Goal: Information Seeking & Learning: Stay updated

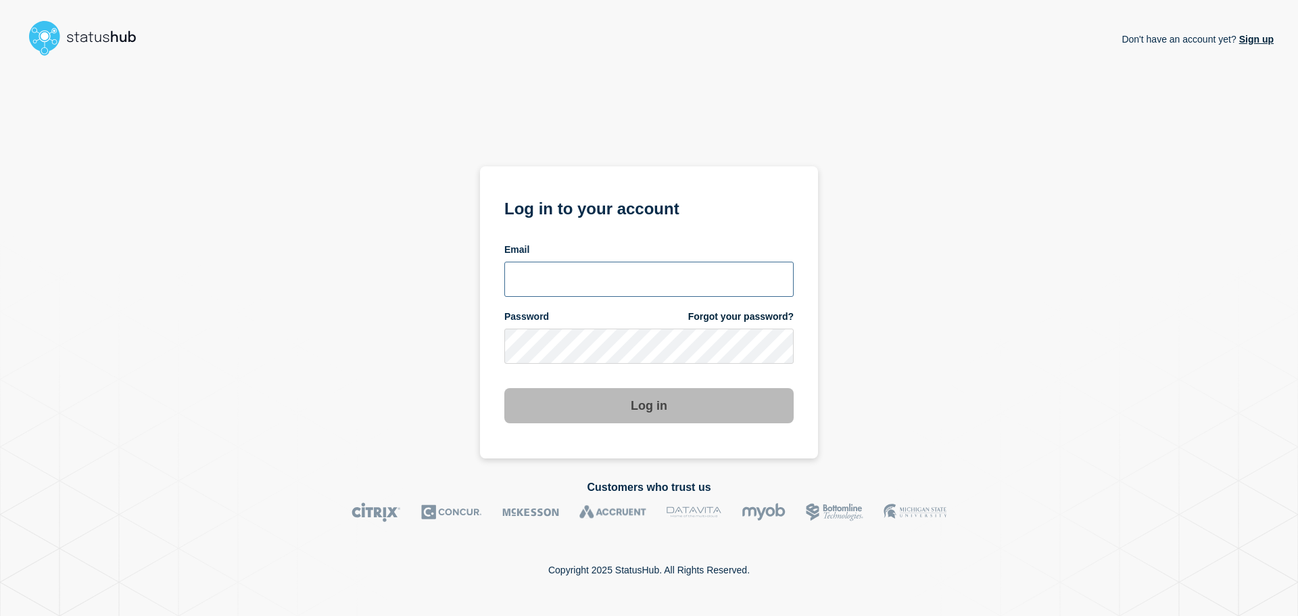
type input "[EMAIL_ADDRESS][DOMAIN_NAME]"
click at [625, 415] on button "Log in" at bounding box center [648, 405] width 289 height 35
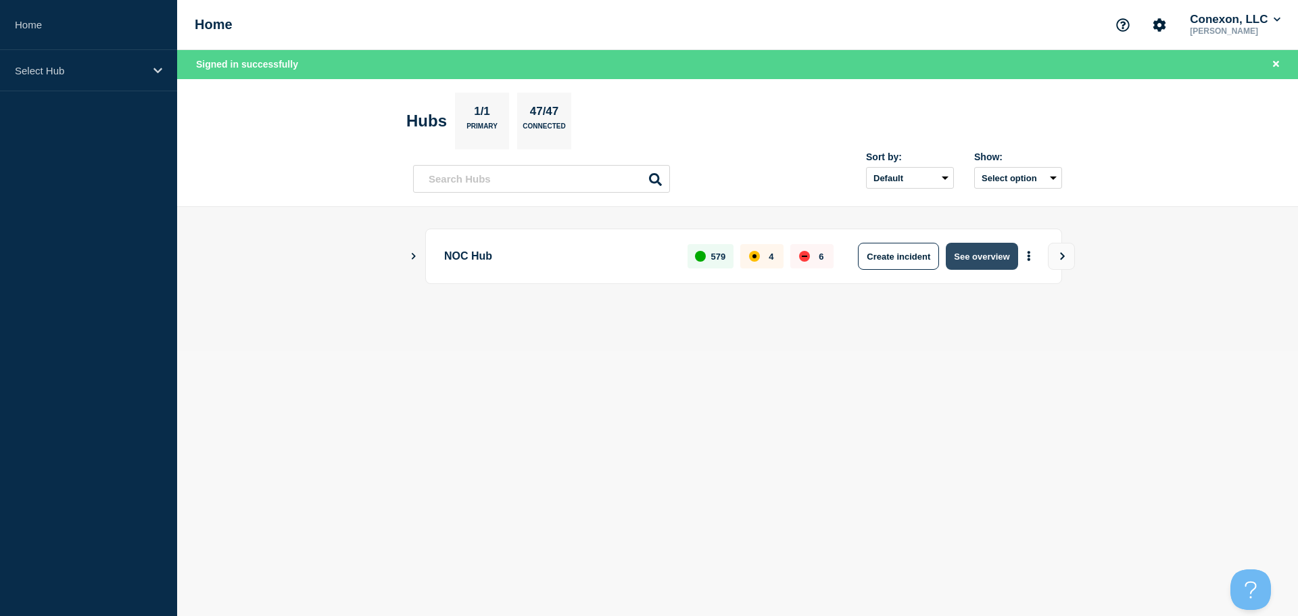
click at [982, 263] on button "See overview" at bounding box center [982, 256] width 72 height 27
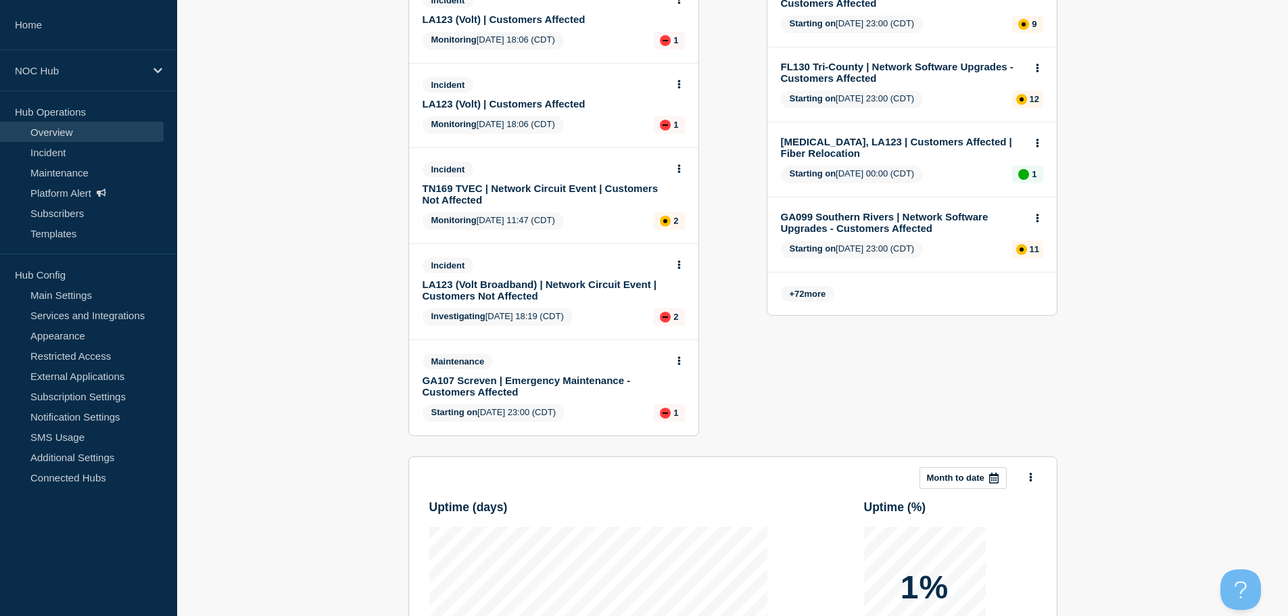
scroll to position [676, 0]
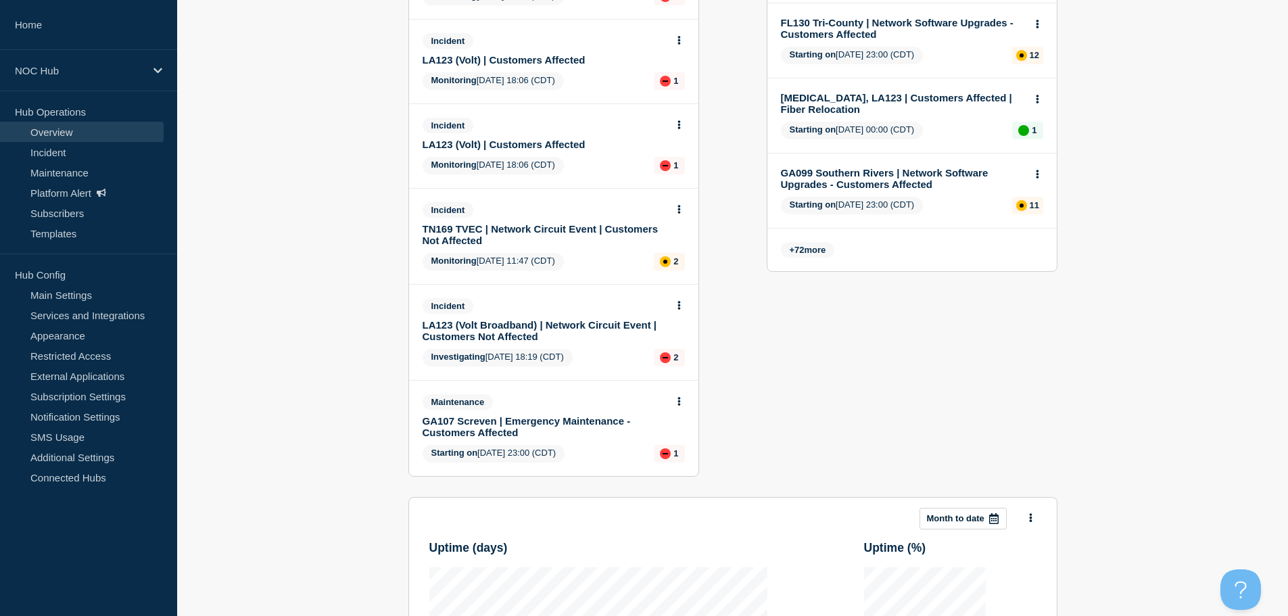
scroll to position [338, 0]
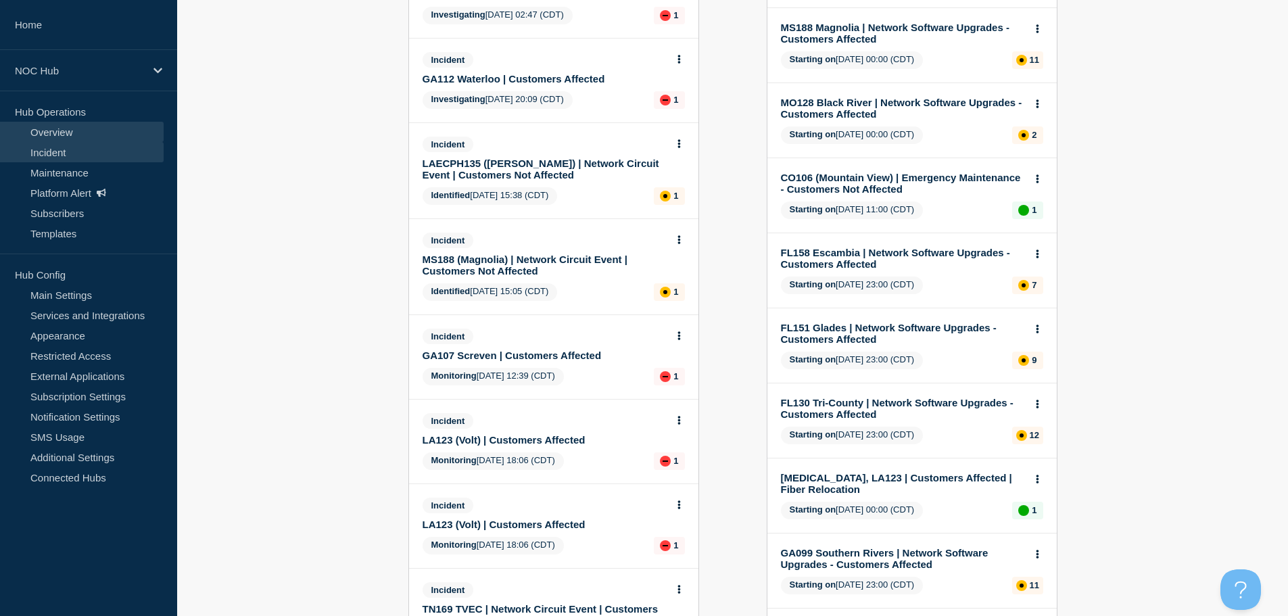
click at [57, 151] on link "Incident" at bounding box center [82, 152] width 164 height 20
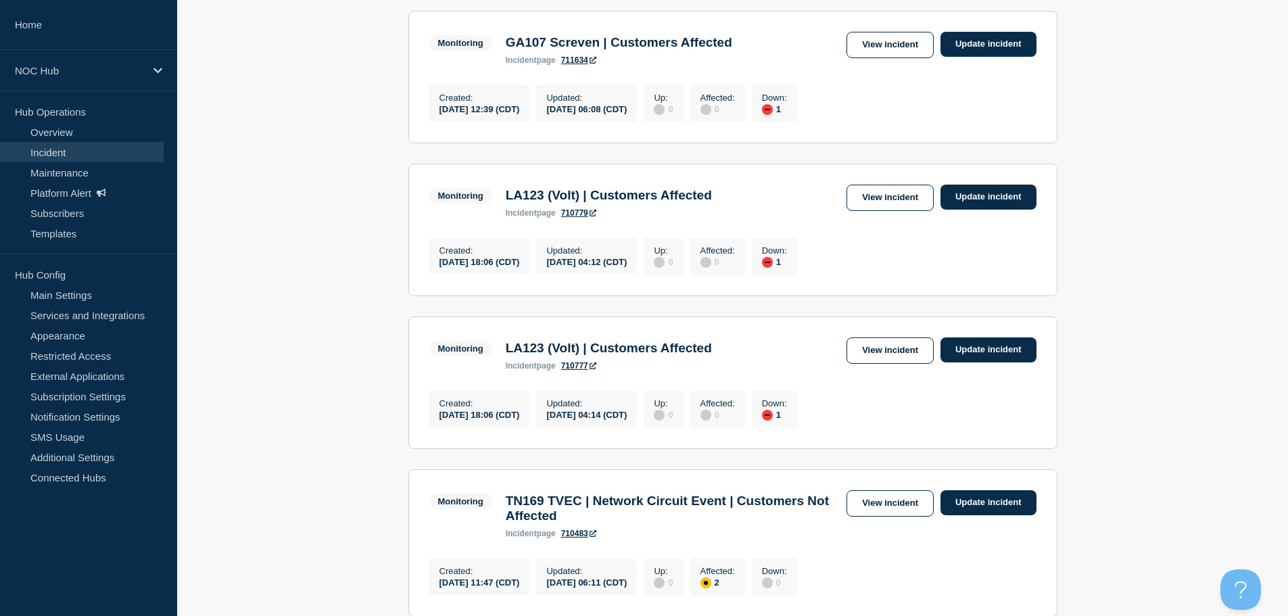
scroll to position [932, 0]
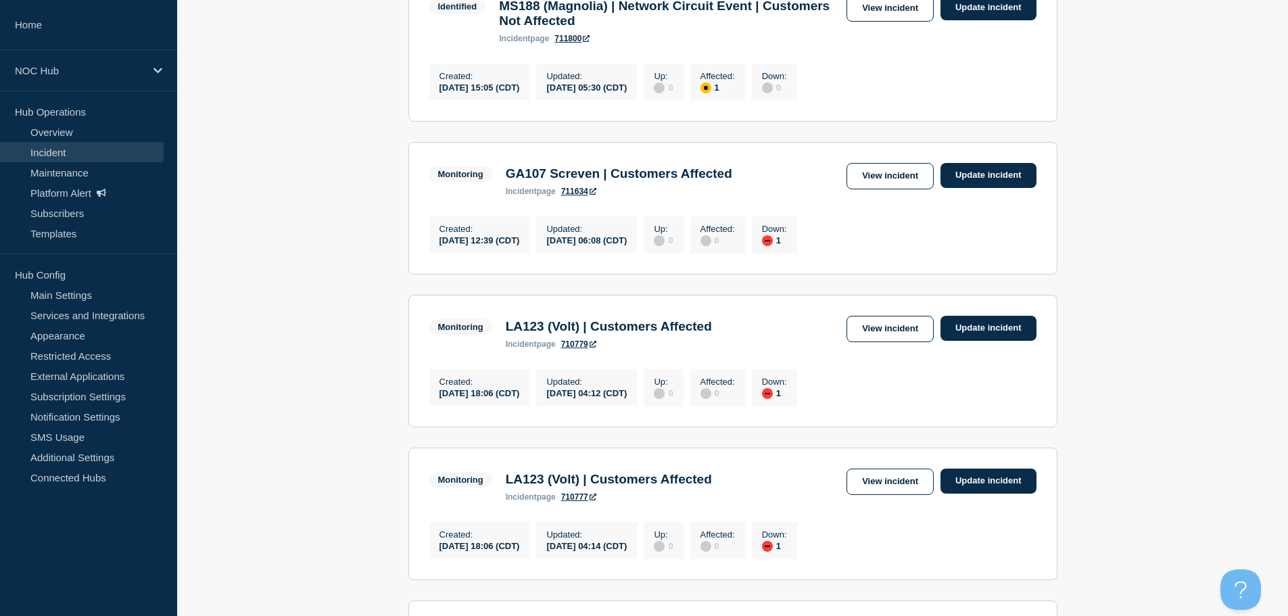
drag, startPoint x: 907, startPoint y: 531, endPoint x: 260, endPoint y: 364, distance: 668.2
click at [234, 363] on main "All dates Filter Investigating 1 Down FL130 Tri-County | Customers Affected Cre…" at bounding box center [732, 107] width 1111 height 1658
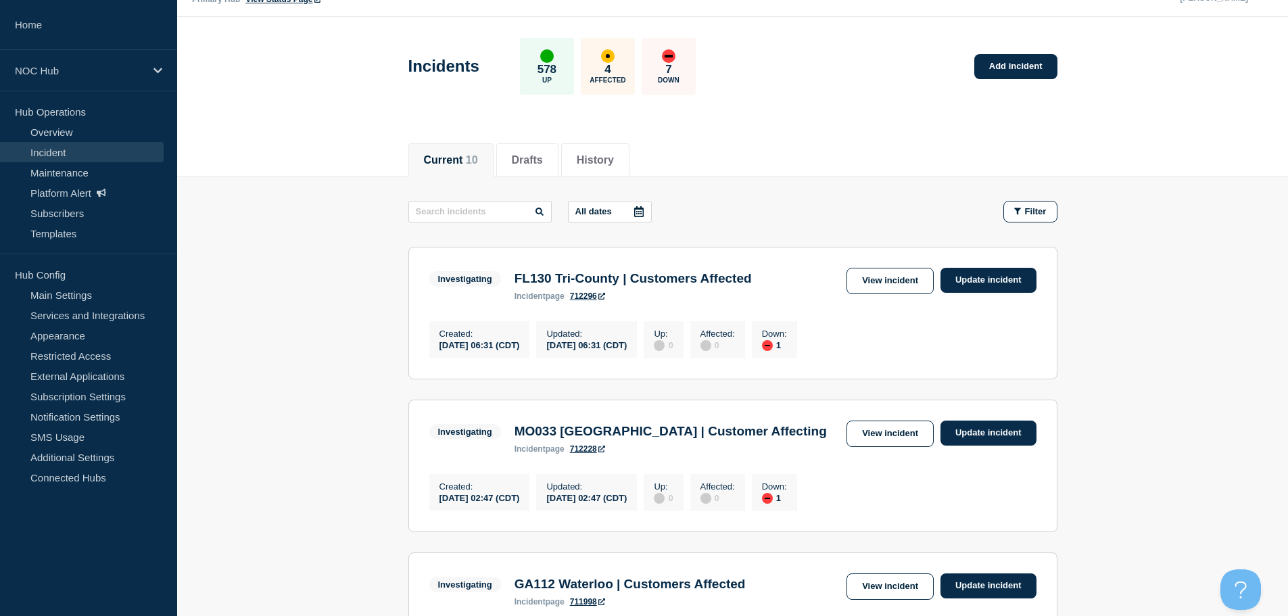
scroll to position [0, 0]
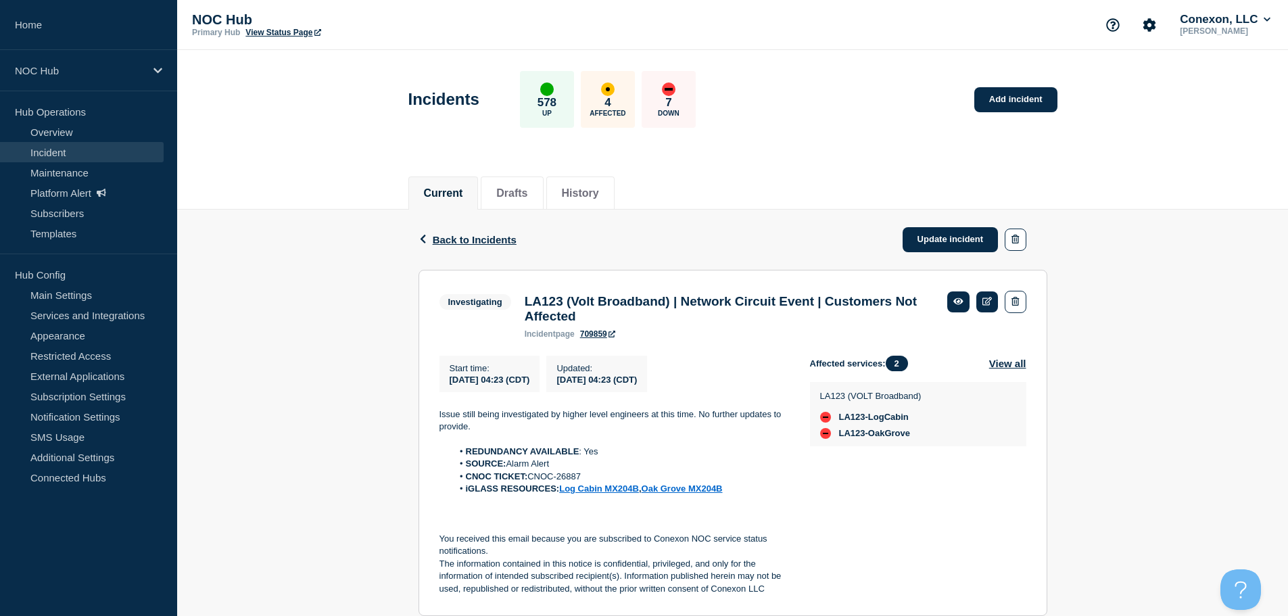
scroll to position [330, 0]
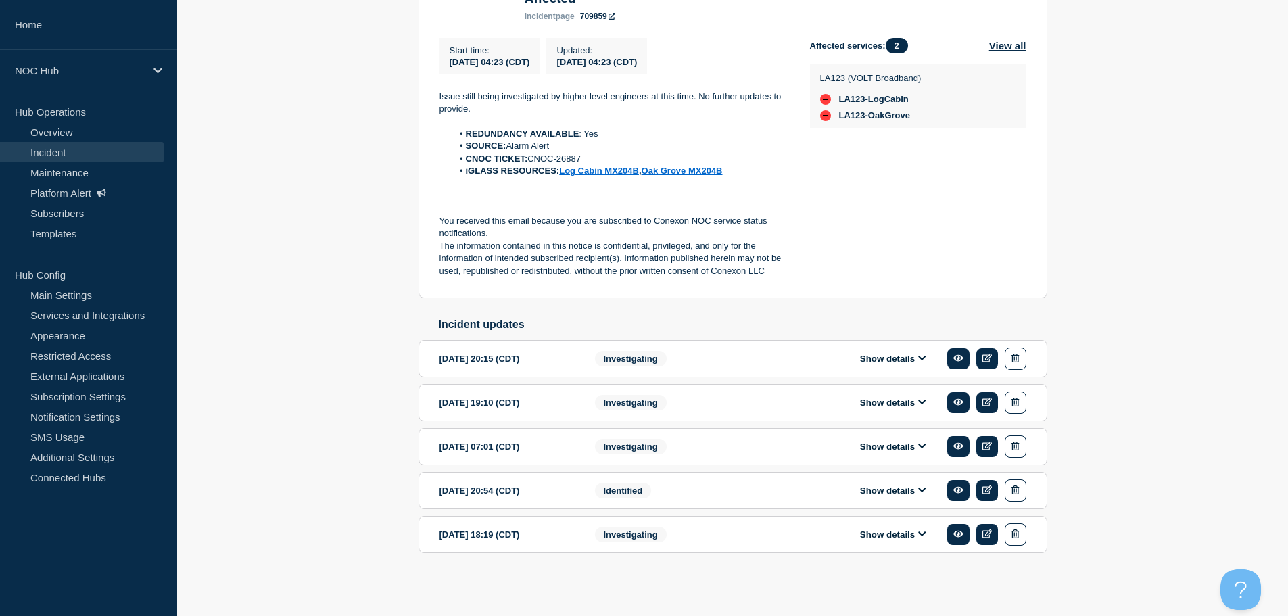
drag, startPoint x: 885, startPoint y: 532, endPoint x: 855, endPoint y: 521, distance: 31.7
click at [885, 532] on button "Show details" at bounding box center [893, 534] width 74 height 11
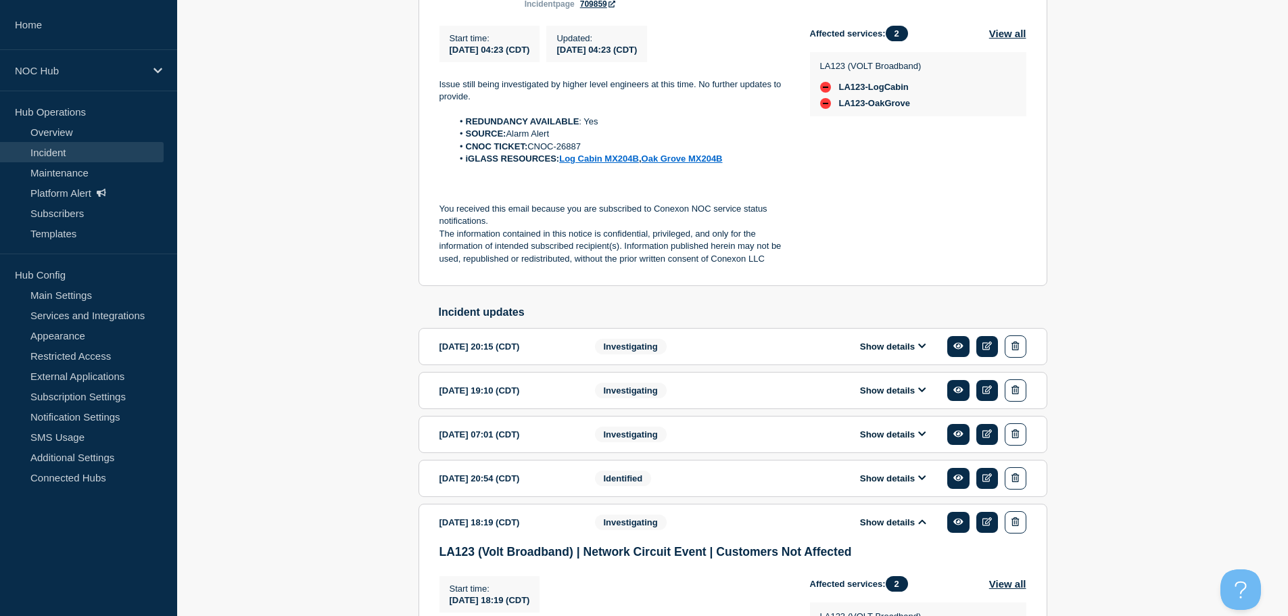
click at [905, 528] on button "Show details" at bounding box center [893, 522] width 74 height 11
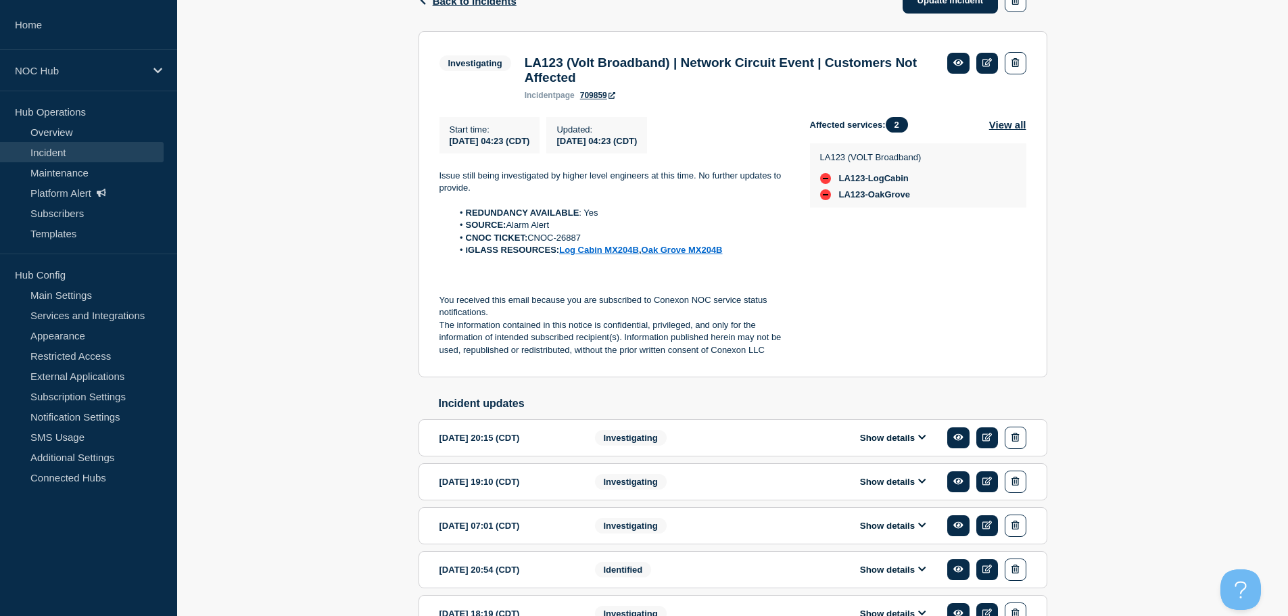
scroll to position [262, 0]
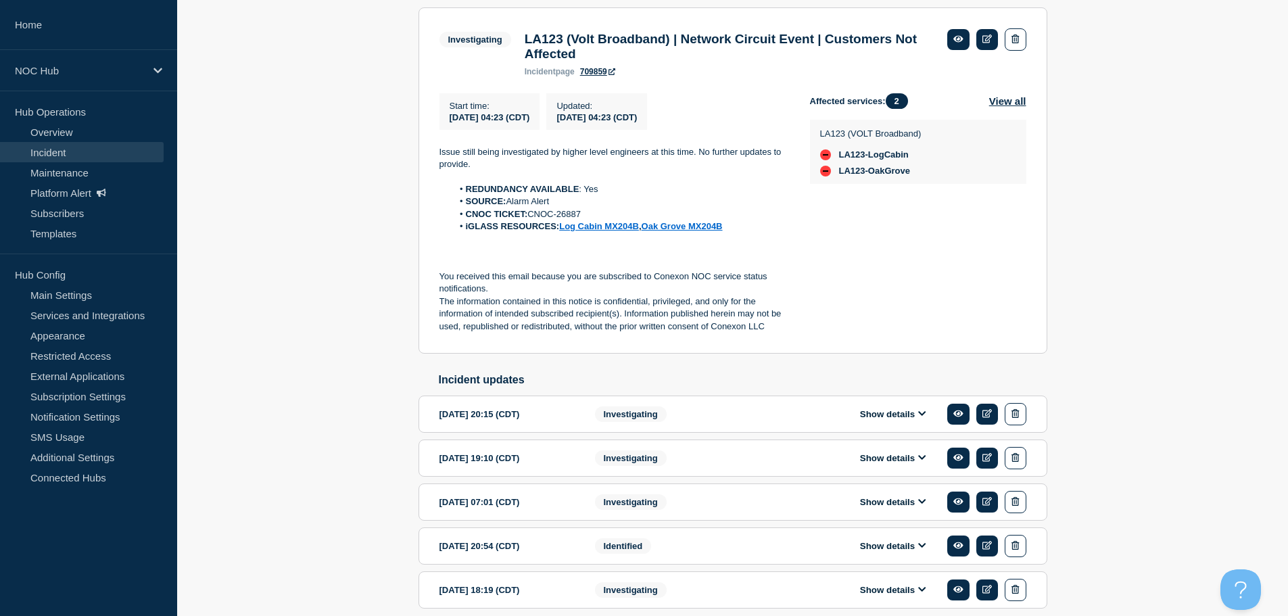
drag, startPoint x: 886, startPoint y: 416, endPoint x: 872, endPoint y: 440, distance: 28.2
click at [886, 416] on div "Show details" at bounding box center [903, 414] width 247 height 22
click at [891, 420] on button "Show details" at bounding box center [893, 413] width 74 height 11
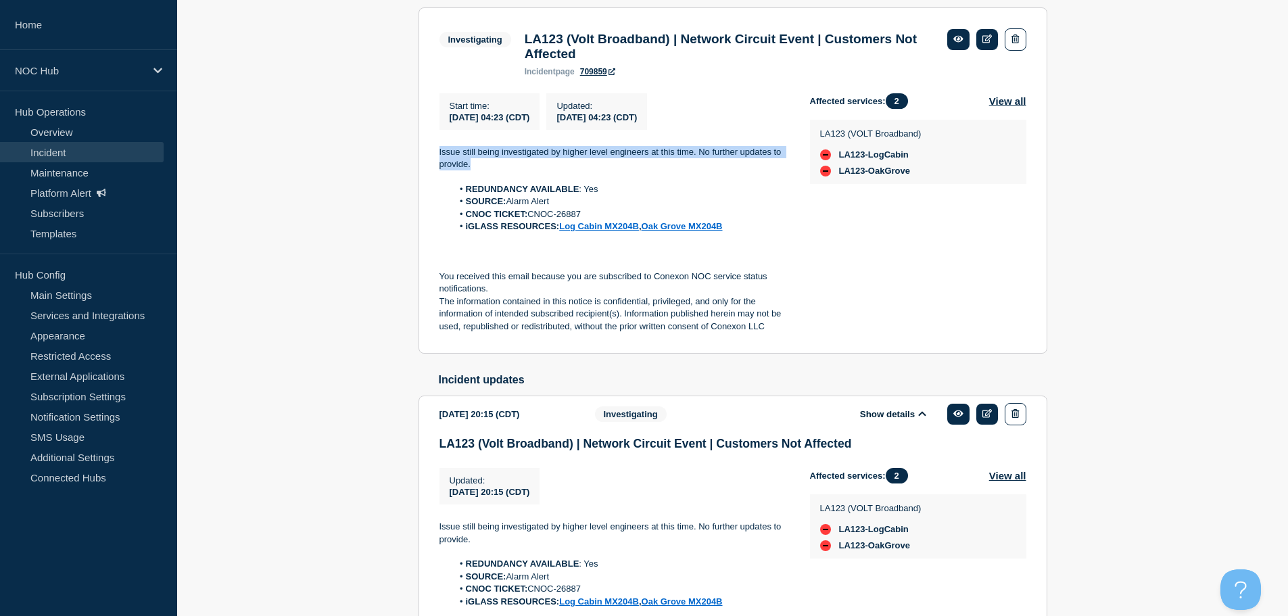
drag, startPoint x: 495, startPoint y: 173, endPoint x: 428, endPoint y: 163, distance: 67.7
click at [428, 163] on section "Investigating LA123 (Volt Broadband) | Network Circuit Event | Customers Not Af…" at bounding box center [733, 180] width 629 height 347
copy p "Issue still being investigated by higher level engineers at this time. No furth…"
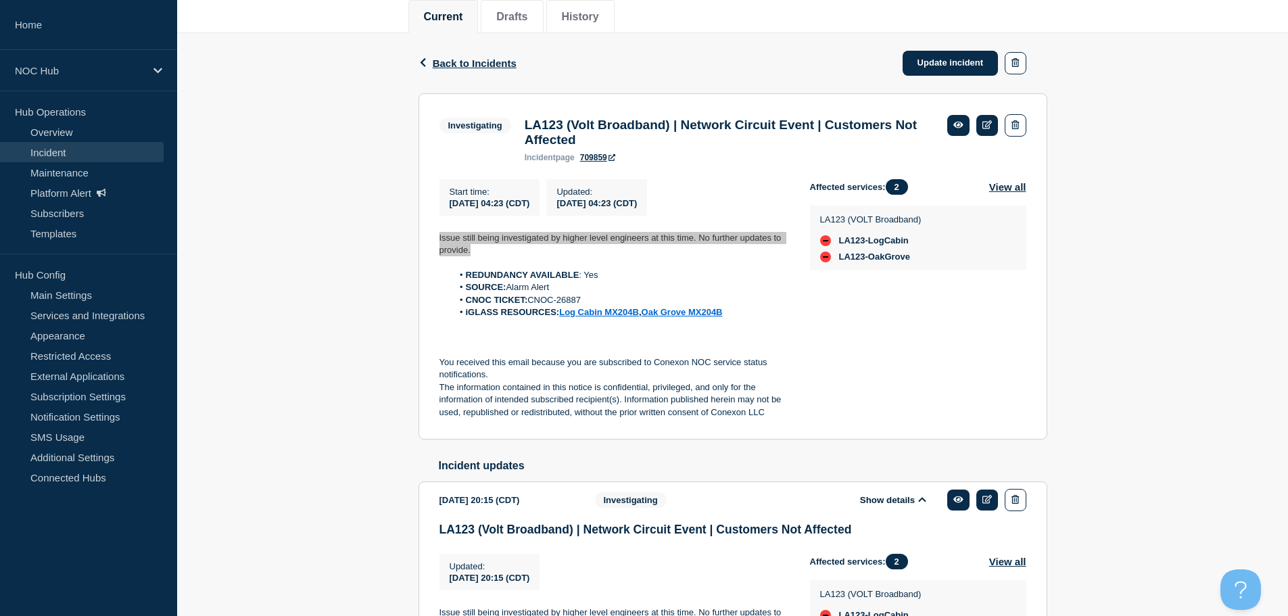
scroll to position [152, 0]
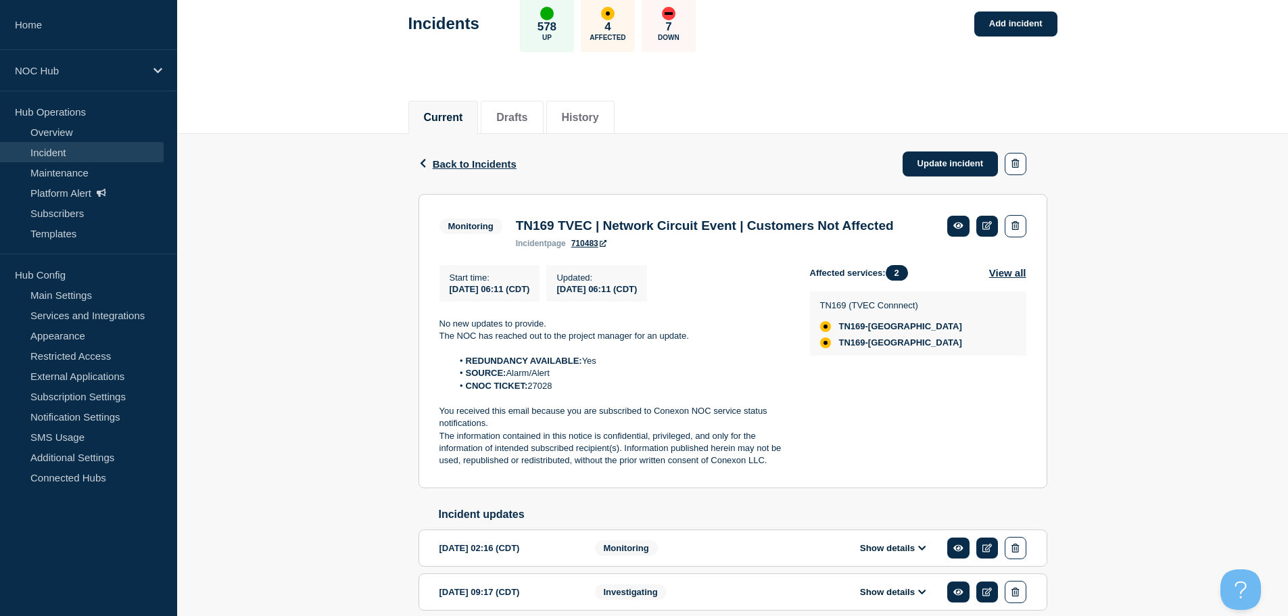
scroll to position [135, 0]
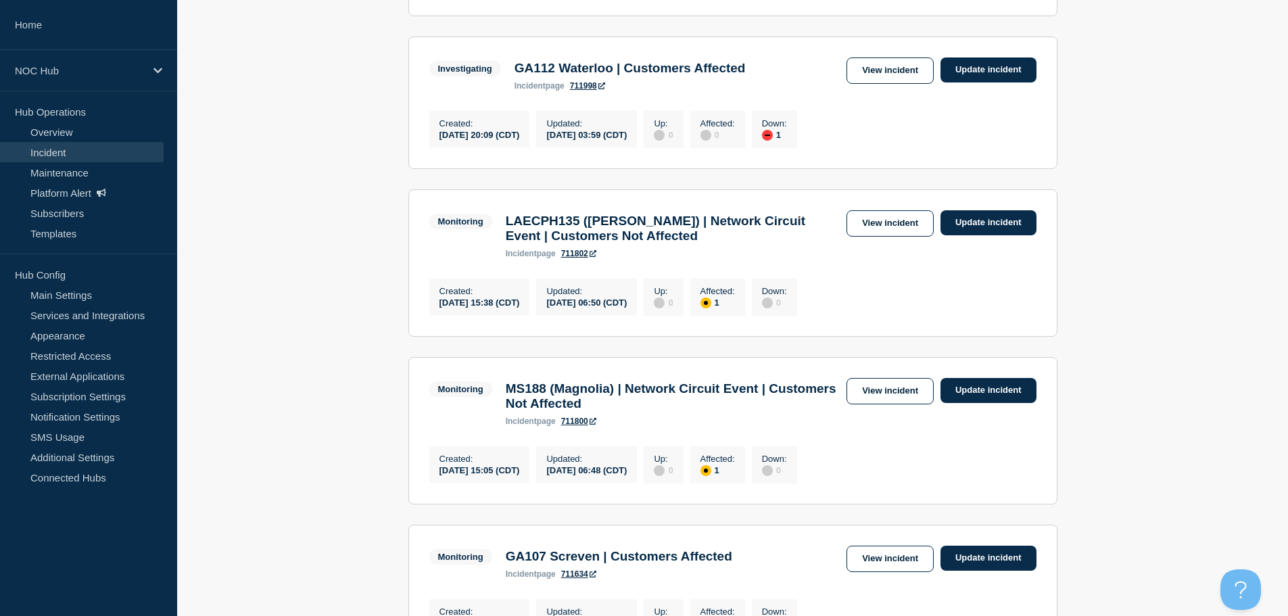
scroll to position [526, 0]
